Goal: Task Accomplishment & Management: Complete application form

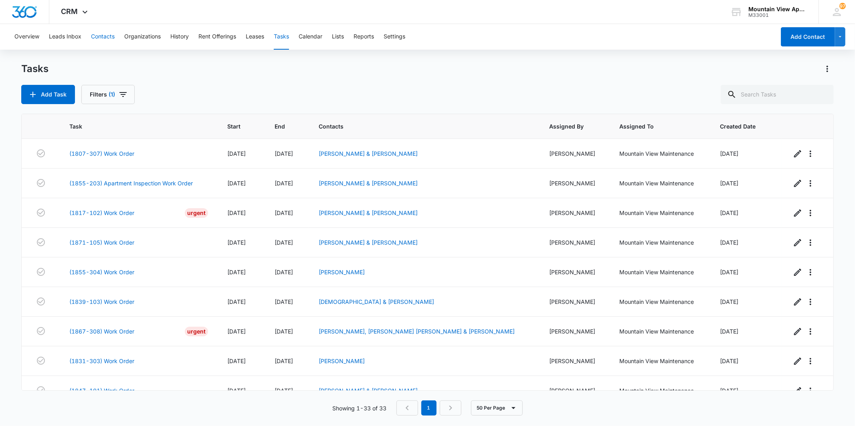
click at [101, 41] on button "Contacts" at bounding box center [103, 37] width 24 height 26
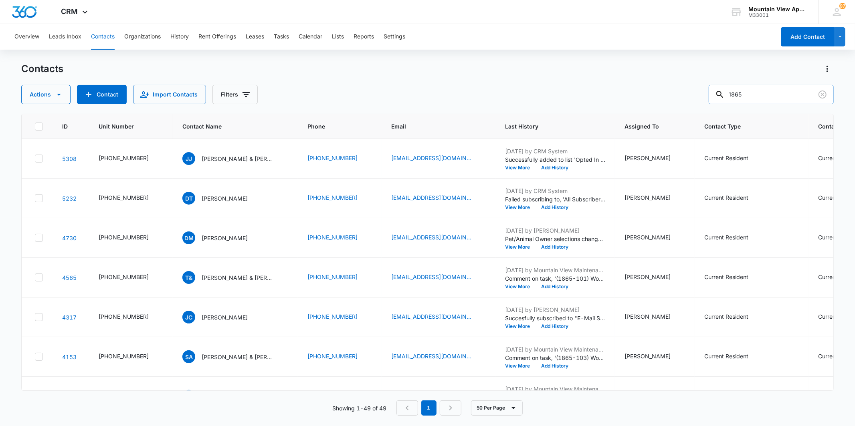
scroll to position [401, 0]
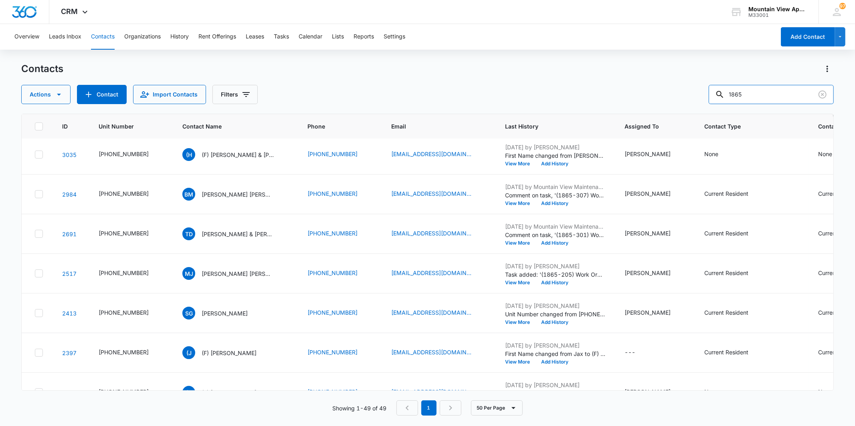
click at [708, 91] on div "Actions Contact Import Contacts Filters 1865" at bounding box center [427, 94] width 812 height 19
type input "[PERSON_NAME]"
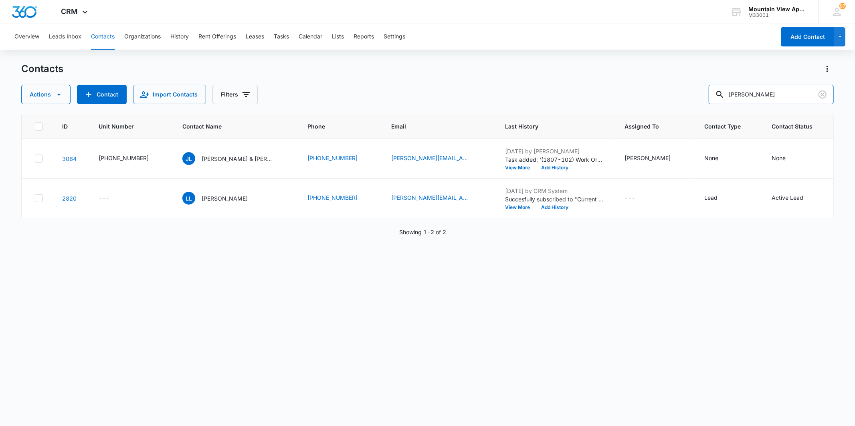
scroll to position [0, 0]
click at [205, 157] on p "[PERSON_NAME] & [PERSON_NAME]" at bounding box center [238, 159] width 72 height 8
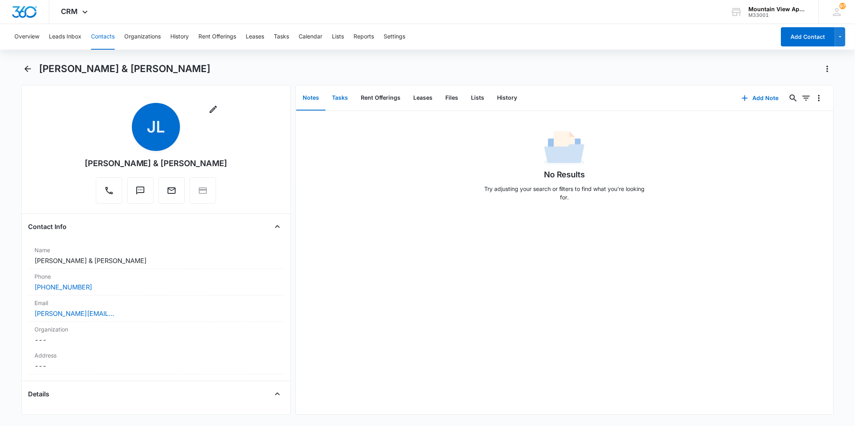
click at [342, 109] on button "Tasks" at bounding box center [339, 98] width 29 height 25
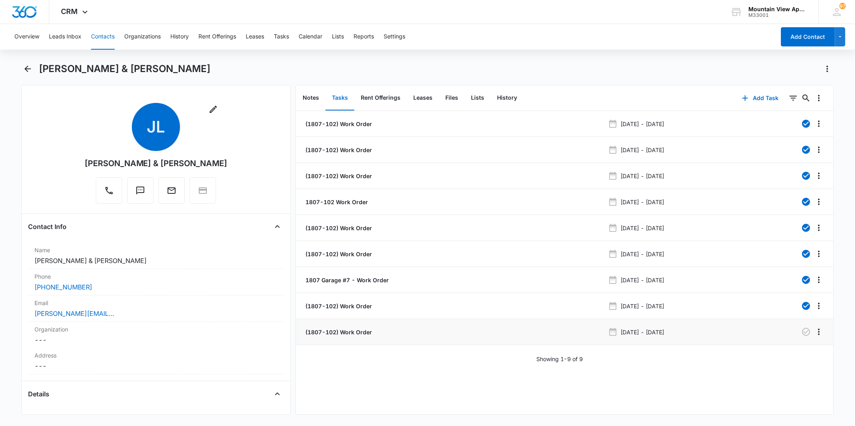
click at [337, 333] on p "(1807-102) Work Order" at bounding box center [338, 332] width 68 height 8
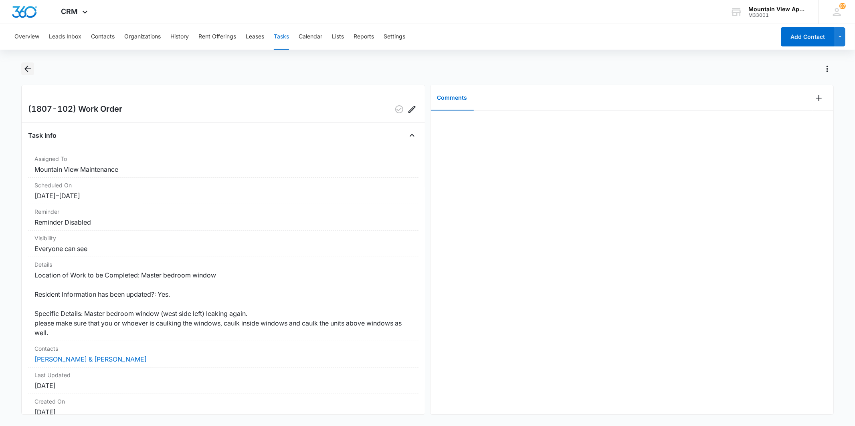
click at [31, 70] on icon "Back" at bounding box center [28, 69] width 10 height 10
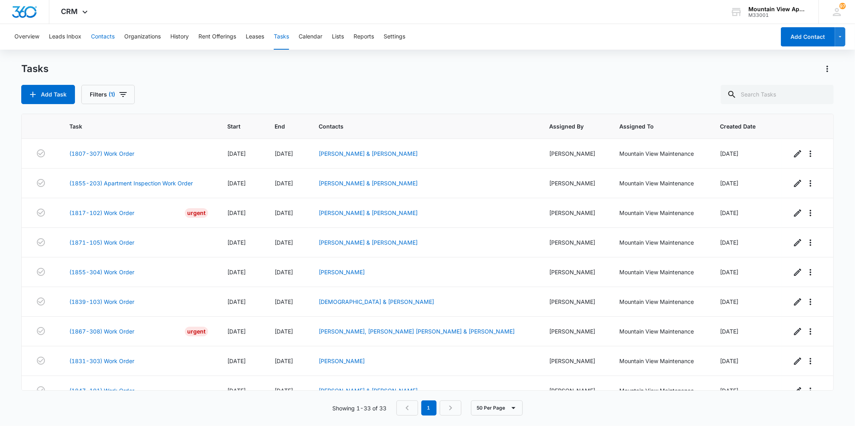
click at [106, 39] on button "Contacts" at bounding box center [103, 37] width 24 height 26
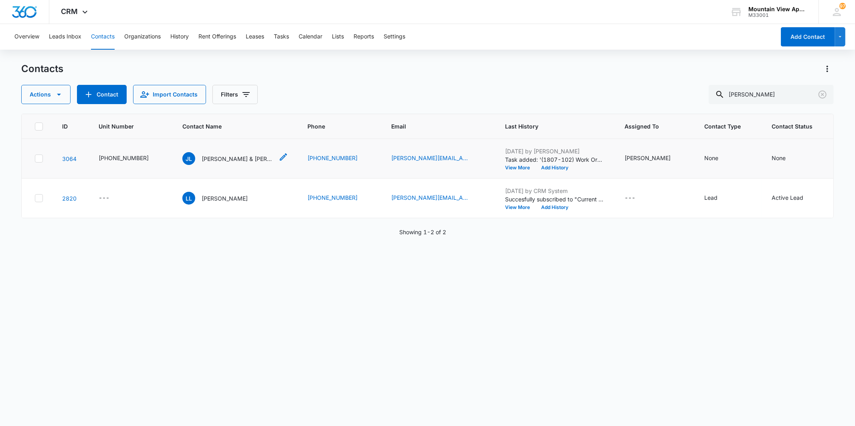
click at [206, 153] on div "[PERSON_NAME] & [PERSON_NAME]" at bounding box center [227, 158] width 91 height 13
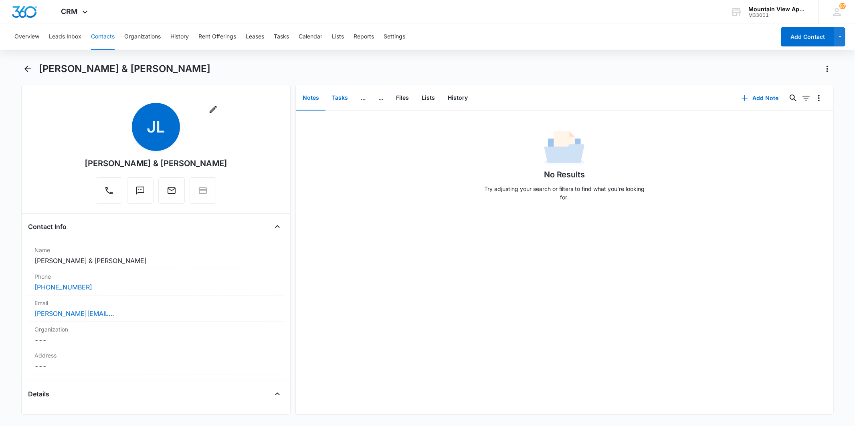
click at [351, 103] on button "Tasks" at bounding box center [339, 98] width 29 height 25
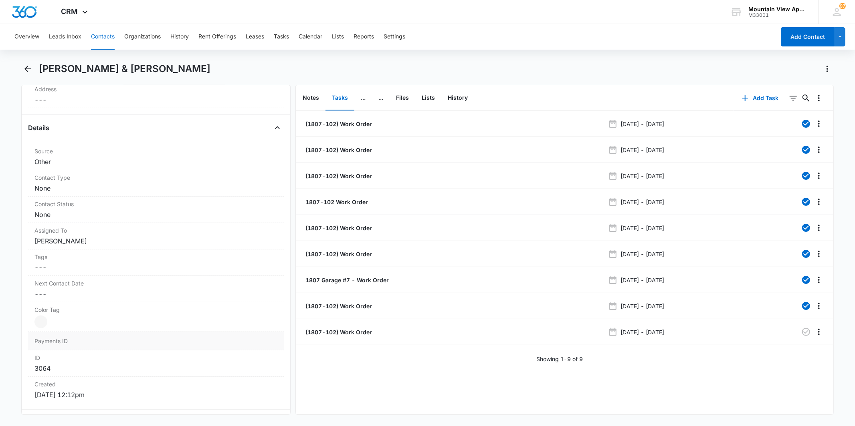
scroll to position [133, 0]
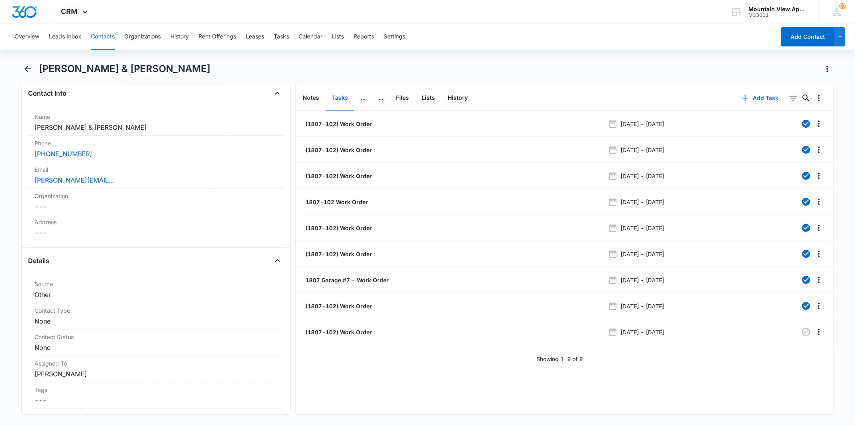
click at [747, 104] on button "Add Task" at bounding box center [760, 98] width 53 height 19
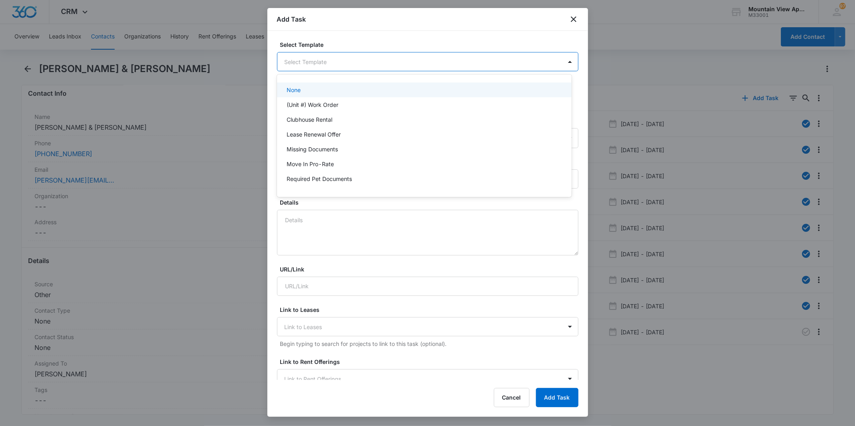
click at [382, 67] on body "CRM Apps Reputation Websites Forms CRM Email Social Content Ads Intelligence Fi…" at bounding box center [427, 213] width 855 height 426
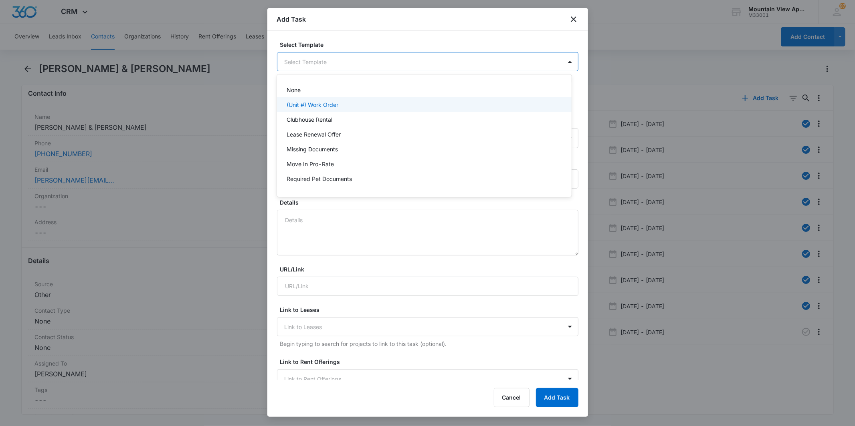
click at [386, 102] on div "(Unit #) Work Order" at bounding box center [424, 105] width 274 height 8
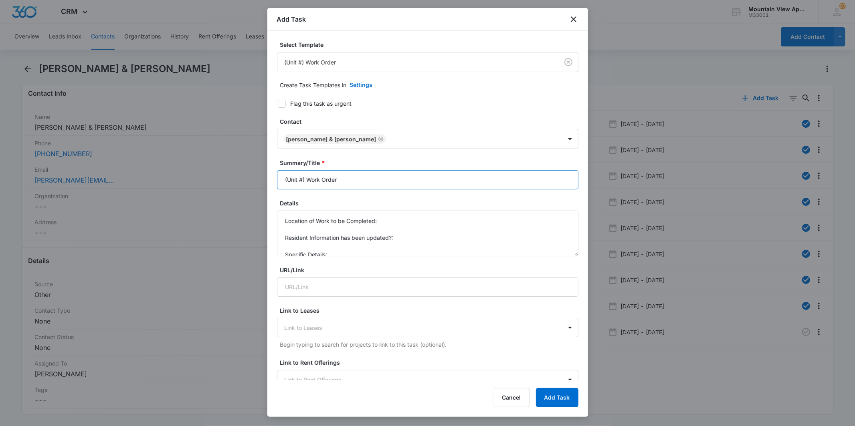
click at [303, 181] on input "(Unit #) Work Order" at bounding box center [427, 179] width 301 height 19
type input "(1807-102) Work Order"
click at [413, 233] on textarea "Location of Work to be Completed: Resident Information has been updated?: Speci…" at bounding box center [427, 234] width 301 height 46
click at [410, 221] on textarea "Location of Work to be Completed: Resident Information has been updated?: Speci…" at bounding box center [427, 234] width 301 height 46
click at [408, 233] on textarea "Location of Work to be Completed: Primary Bathroom Resident Information has bee…" at bounding box center [427, 234] width 301 height 46
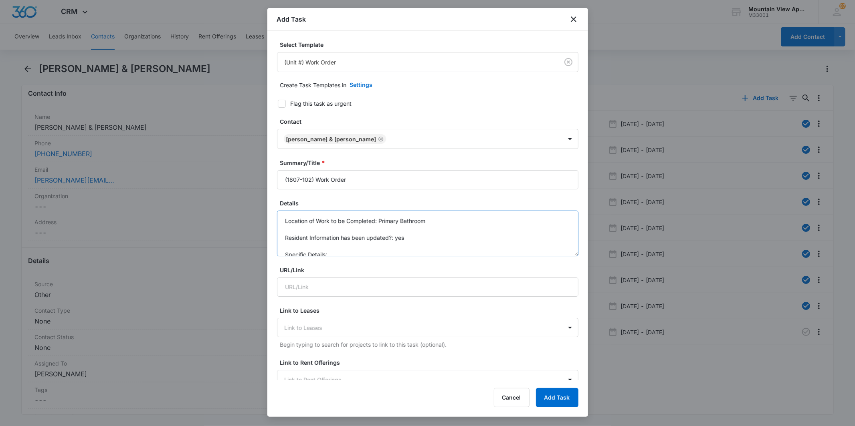
scroll to position [8, 0]
click at [392, 247] on textarea "Location of Work to be Completed: Primary Bathroom Resident Information has bee…" at bounding box center [427, 234] width 301 height 46
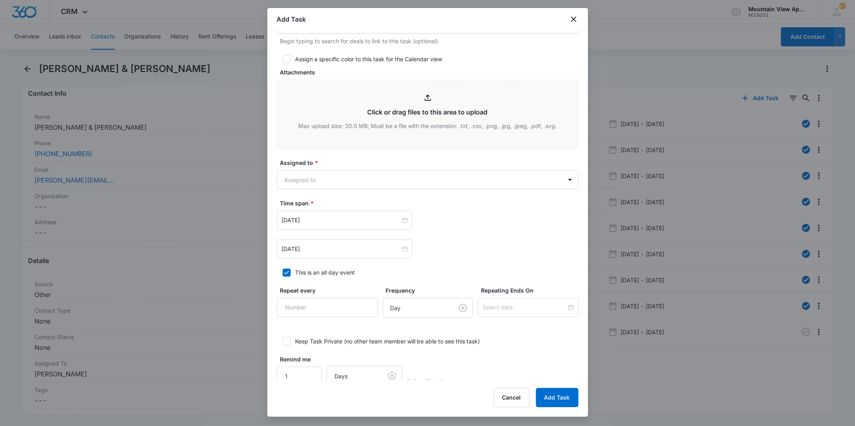
scroll to position [371, 0]
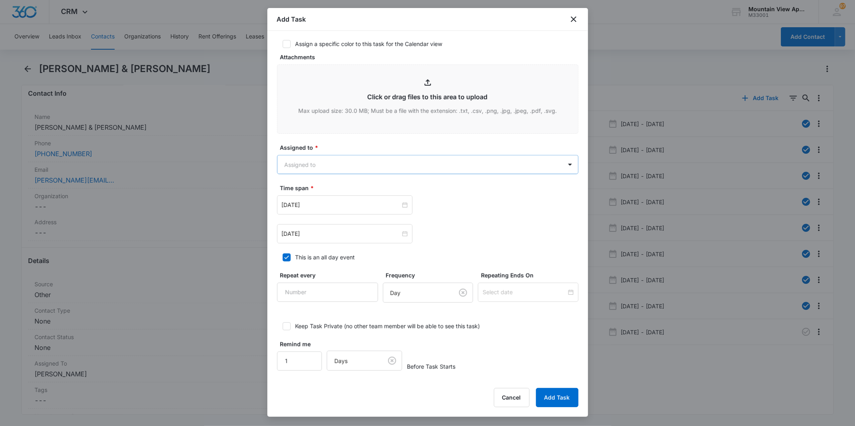
type textarea "Location of Work to be Completed: Primary Bathroom Resident Information has bee…"
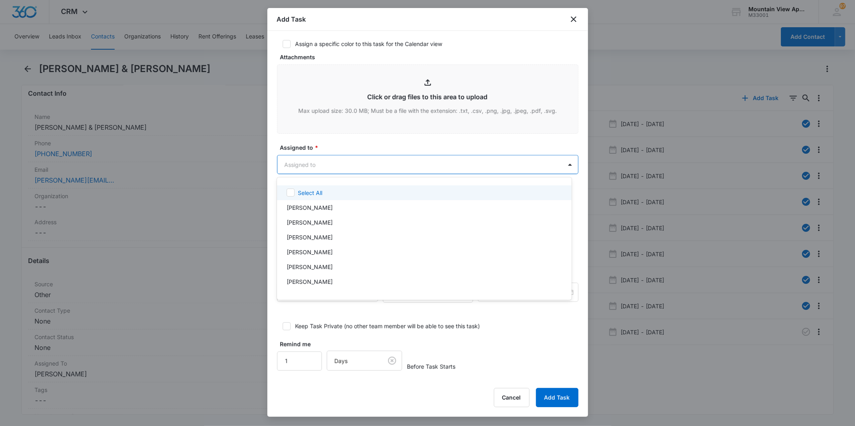
click at [415, 164] on body "CRM Apps Reputation Websites Forms CRM Email Social Content Ads Intelligence Fi…" at bounding box center [427, 213] width 855 height 426
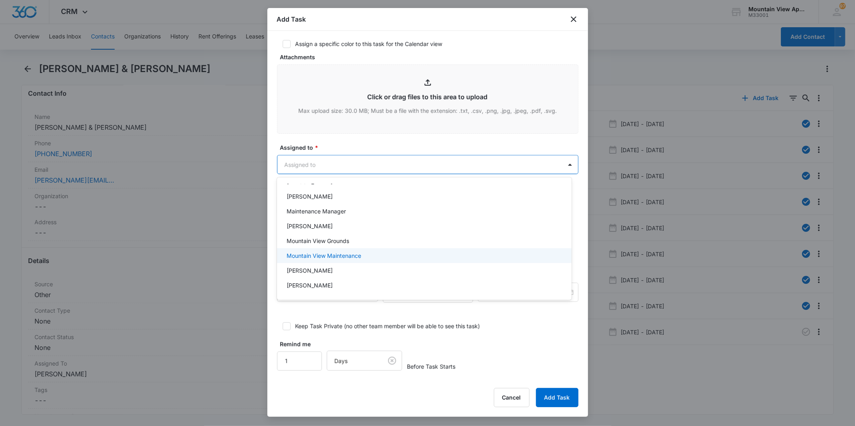
click at [380, 254] on div "Mountain View Maintenance" at bounding box center [424, 256] width 274 height 8
click at [409, 170] on div at bounding box center [427, 213] width 855 height 426
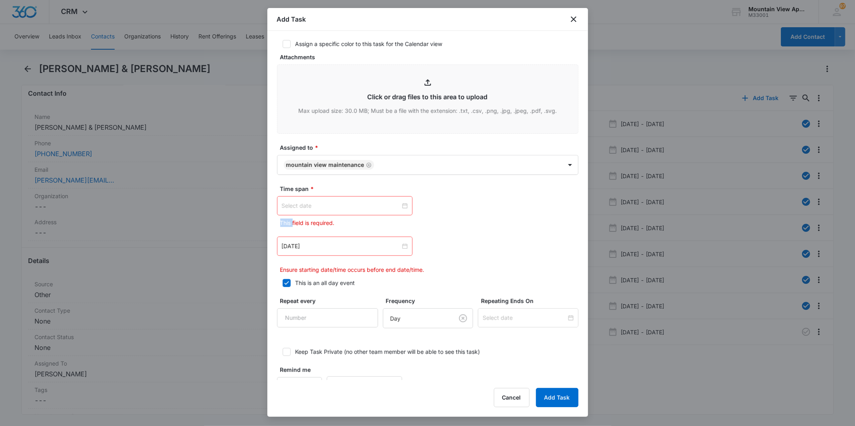
click at [401, 206] on div at bounding box center [345, 206] width 126 height 9
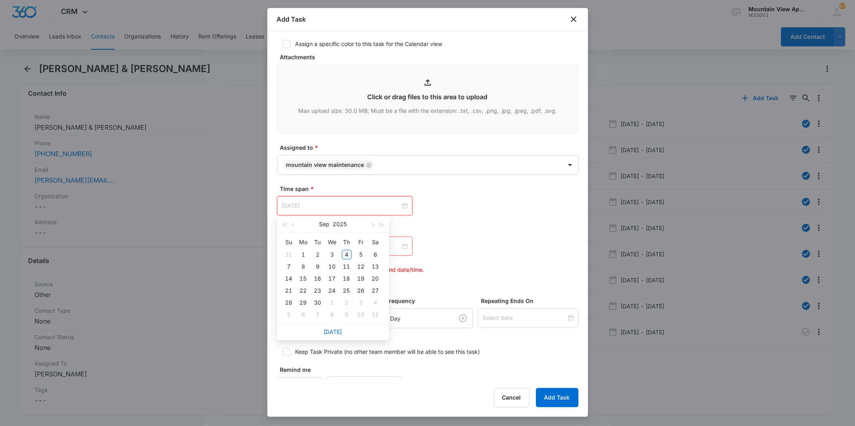
type input "[DATE]"
click at [342, 253] on div "4" at bounding box center [347, 255] width 10 height 10
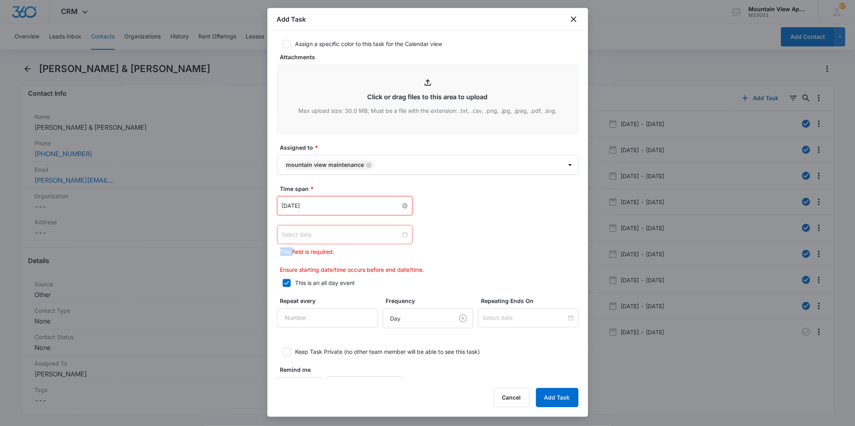
click at [403, 236] on div at bounding box center [345, 234] width 126 height 9
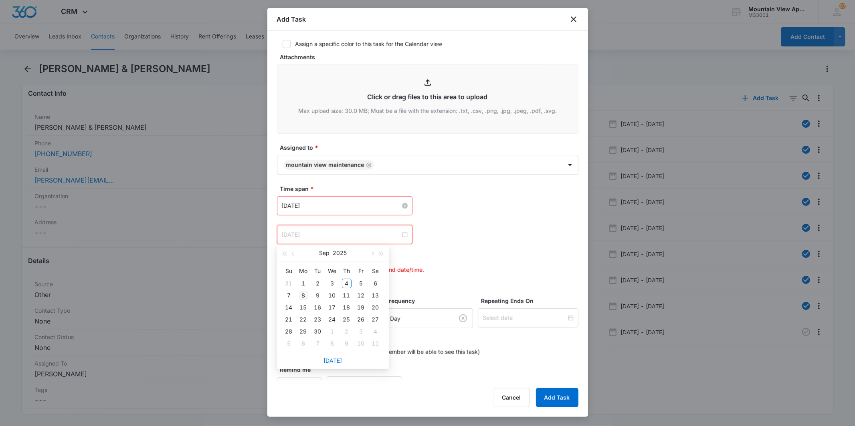
type input "[DATE]"
click at [304, 295] on div "8" at bounding box center [304, 296] width 10 height 10
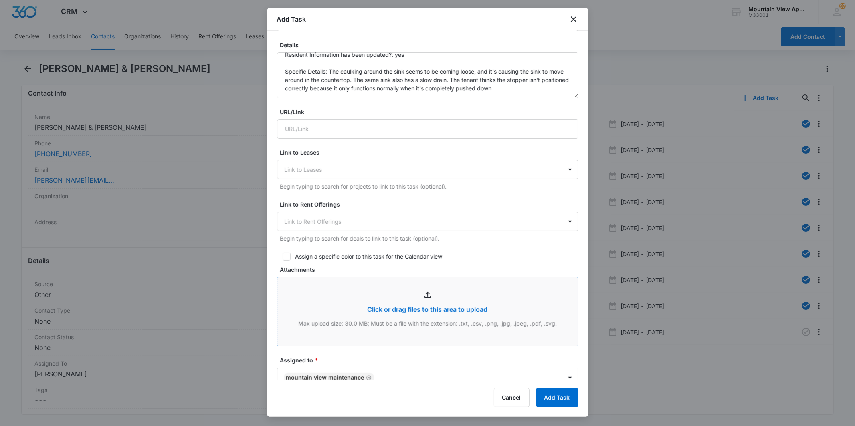
scroll to position [149, 0]
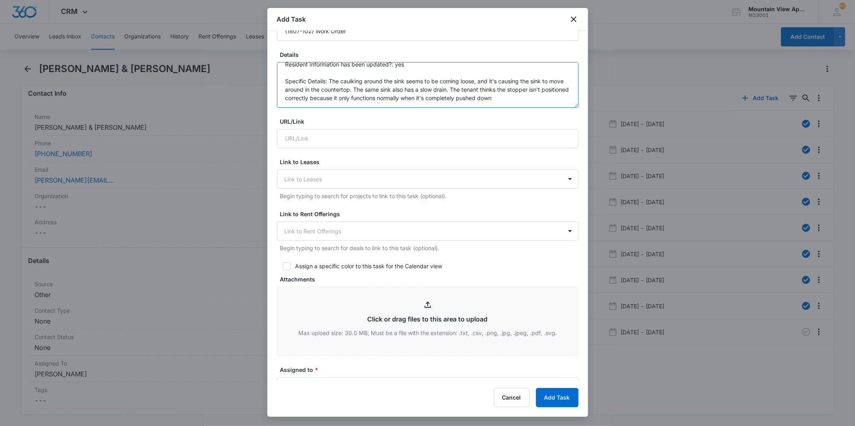
click at [552, 97] on textarea "Location of Work to be Completed: Primary Bathroom Resident Information has bee…" at bounding box center [427, 85] width 301 height 46
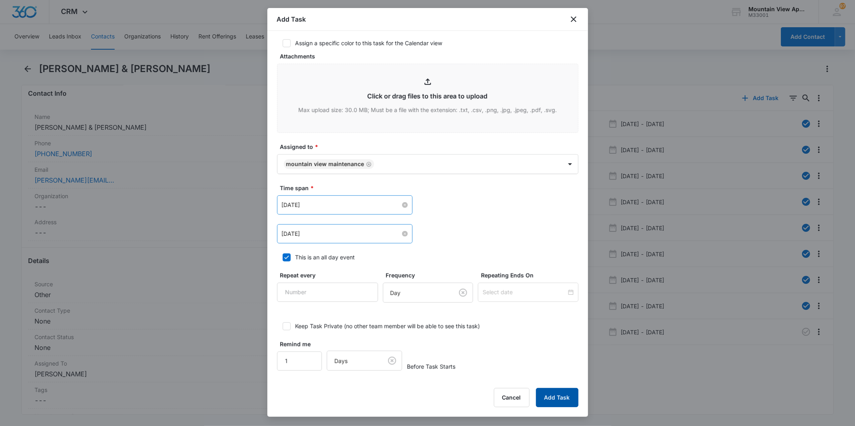
type textarea "Location of Work to be Completed: Primary Bathroom Resident Information has bee…"
click at [574, 402] on button "Add Task" at bounding box center [557, 397] width 42 height 19
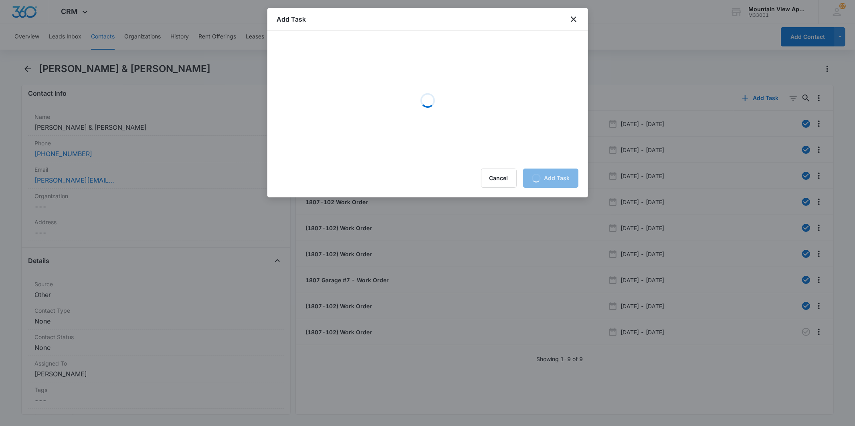
scroll to position [0, 0]
